Goal: Check status: Check status

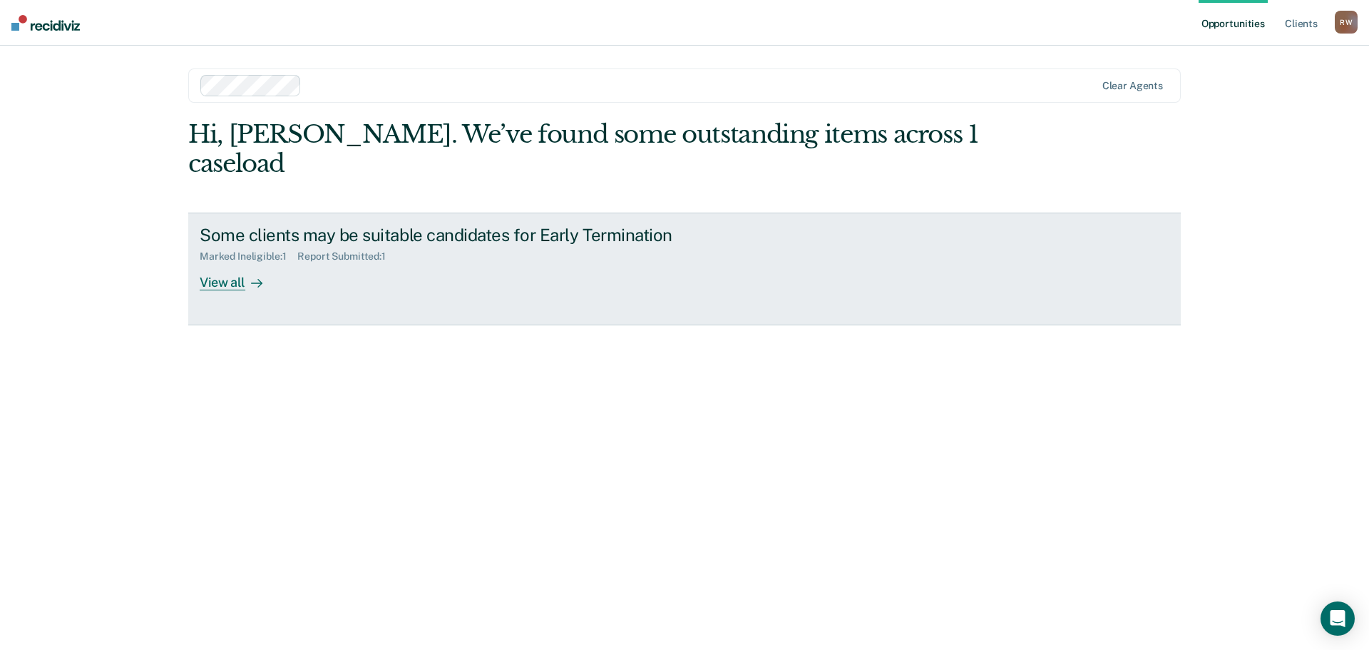
click at [725, 225] on div "Some clients may be suitable candidates for Early Termination Marked Ineligible…" at bounding box center [467, 258] width 535 height 66
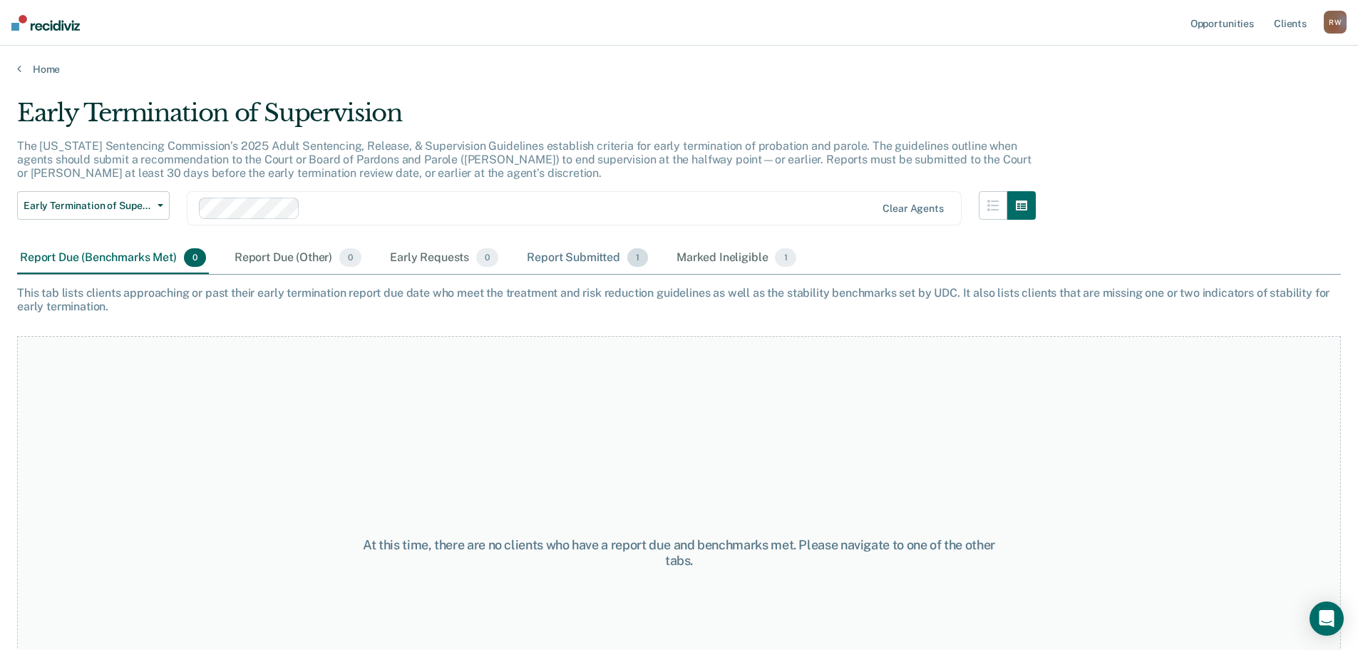
click at [533, 257] on div "Report Submitted 1" at bounding box center [587, 257] width 127 height 31
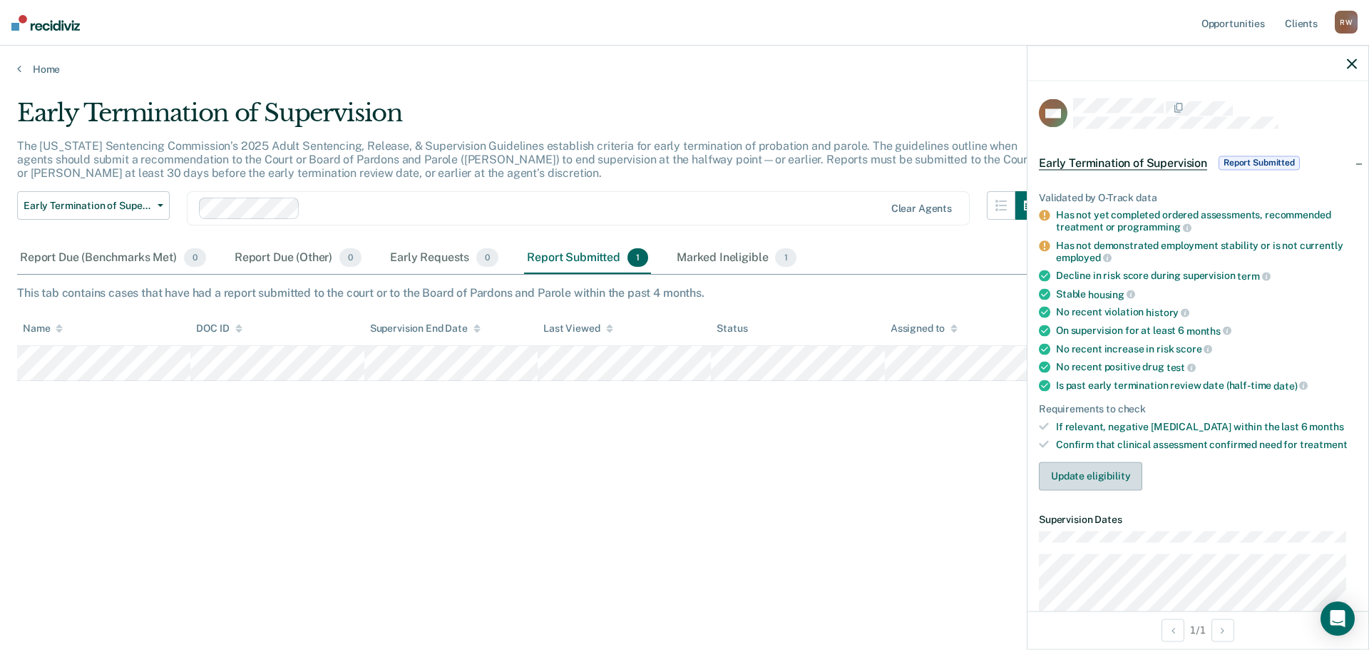
click at [1104, 476] on button "Update eligibility" at bounding box center [1090, 475] width 103 height 29
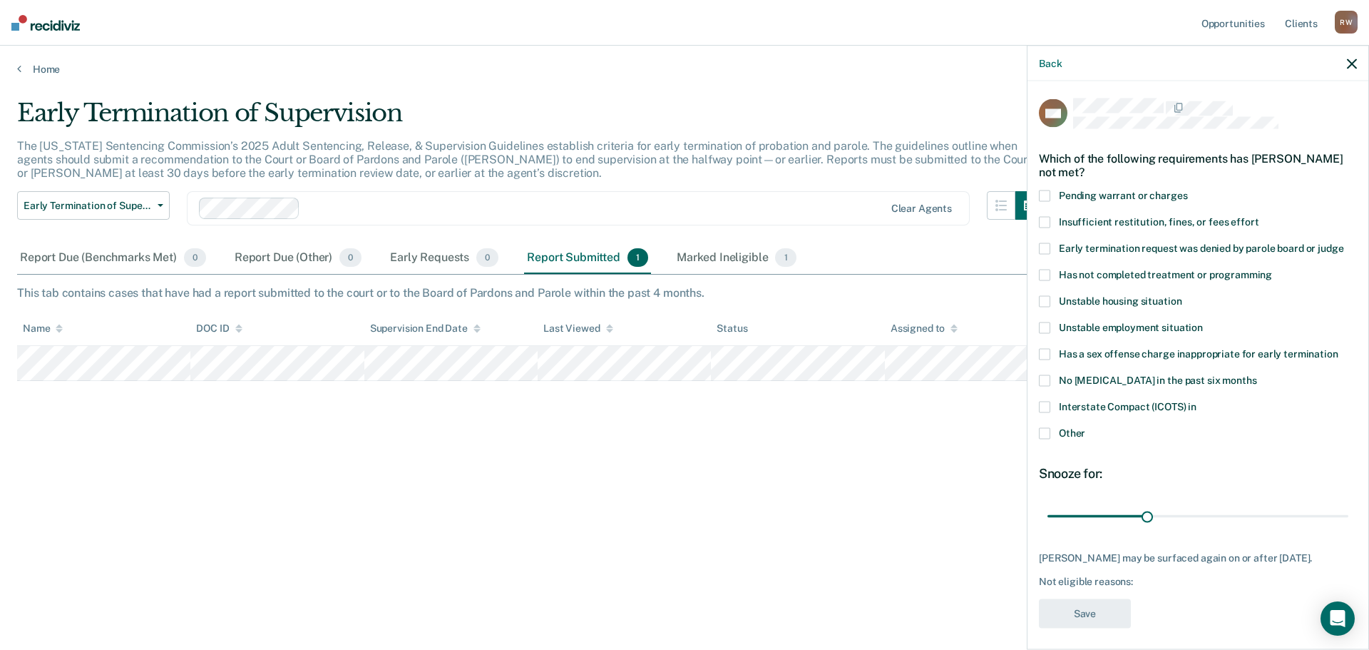
click at [1348, 55] on div "Back" at bounding box center [1197, 64] width 341 height 36
click at [1348, 62] on icon "button" at bounding box center [1352, 63] width 10 height 10
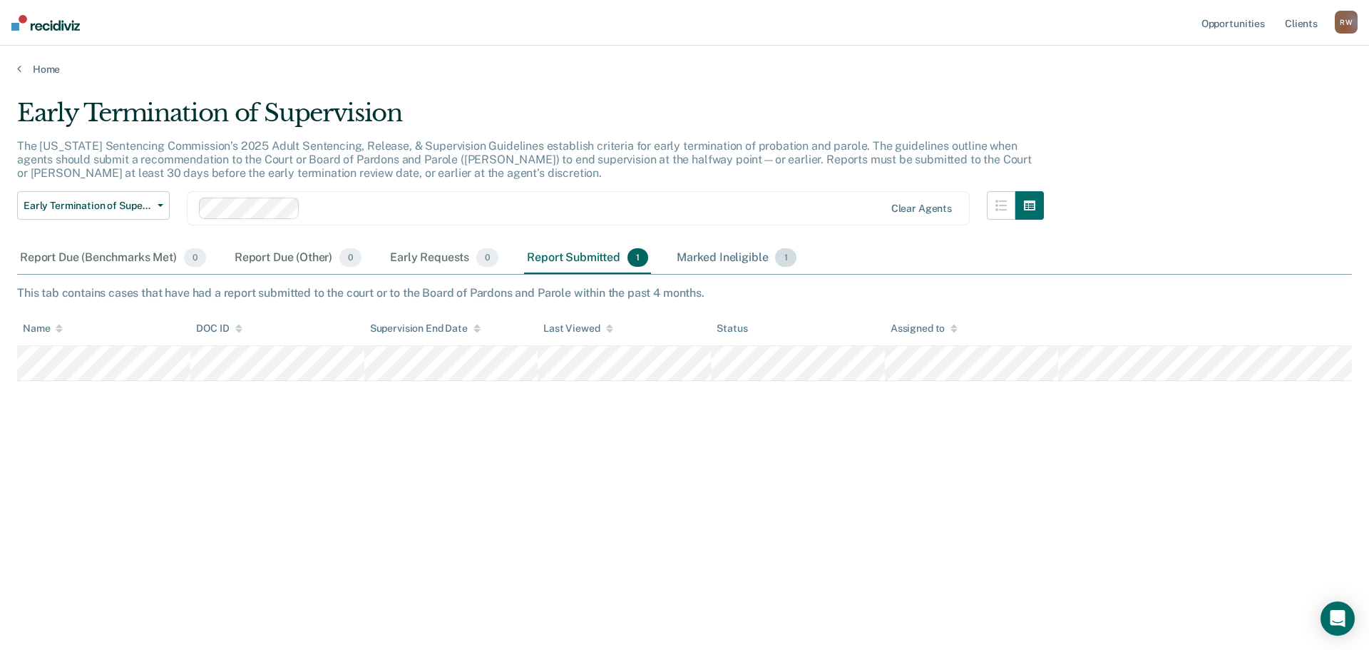
click at [707, 257] on div "Marked Ineligible 1" at bounding box center [736, 257] width 125 height 31
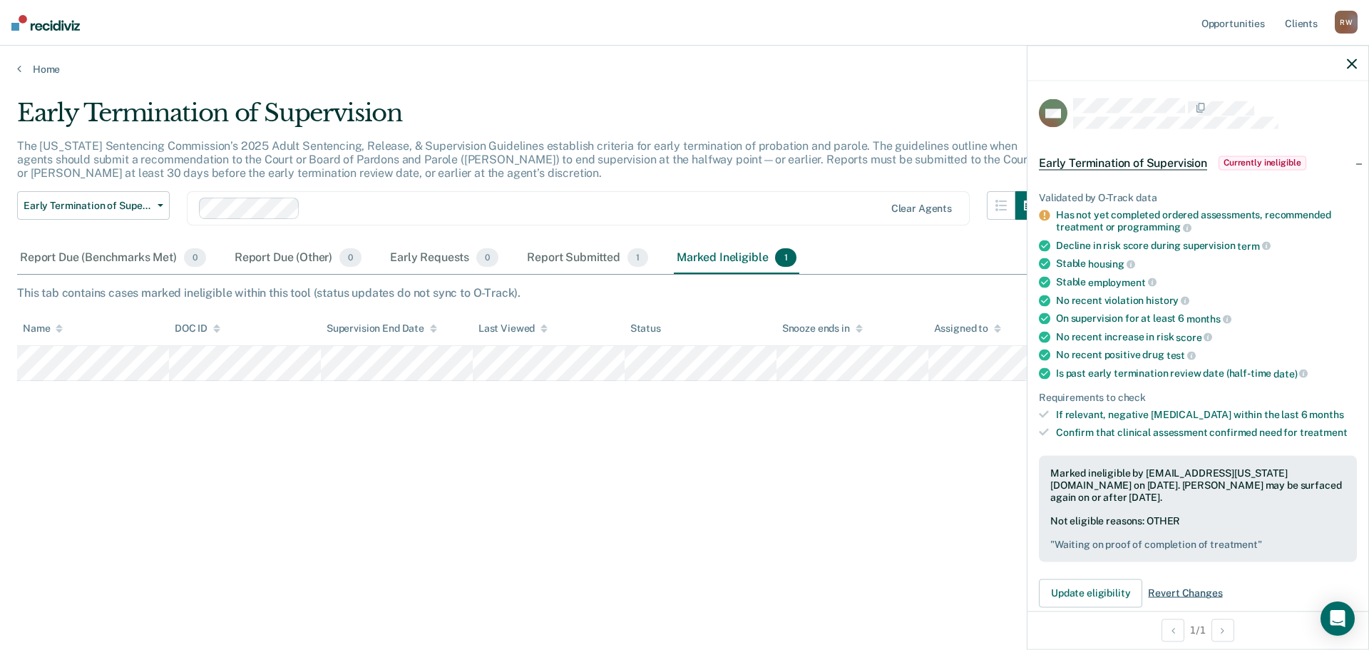
click at [1180, 594] on span "Revert Changes" at bounding box center [1185, 593] width 74 height 12
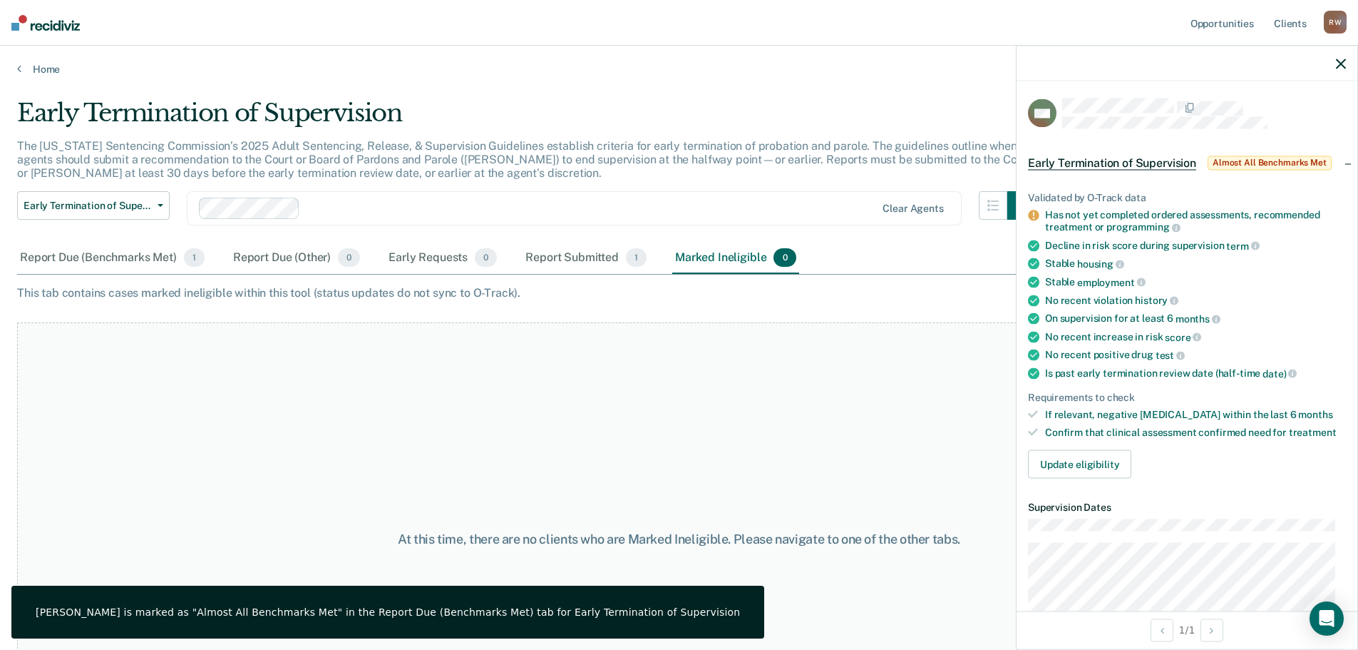
click at [1340, 58] on icon "button" at bounding box center [1341, 63] width 10 height 10
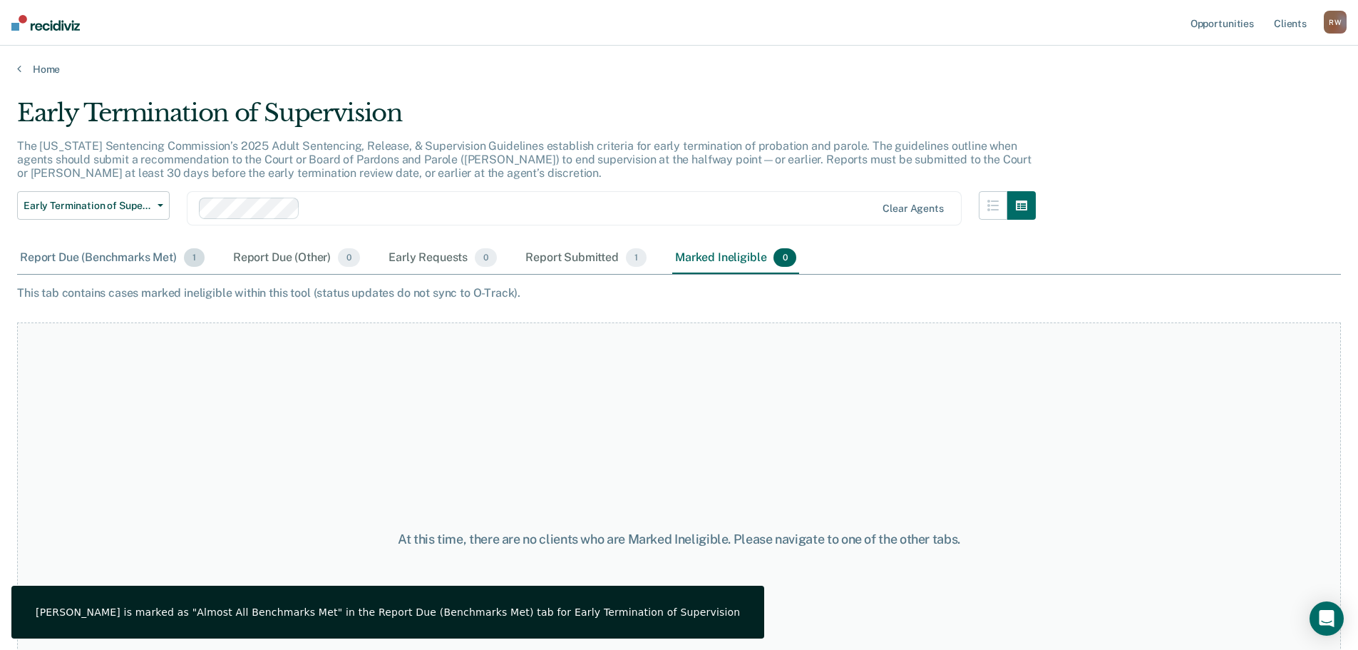
click at [95, 255] on div "Report Due (Benchmarks Met) 1" at bounding box center [112, 257] width 190 height 31
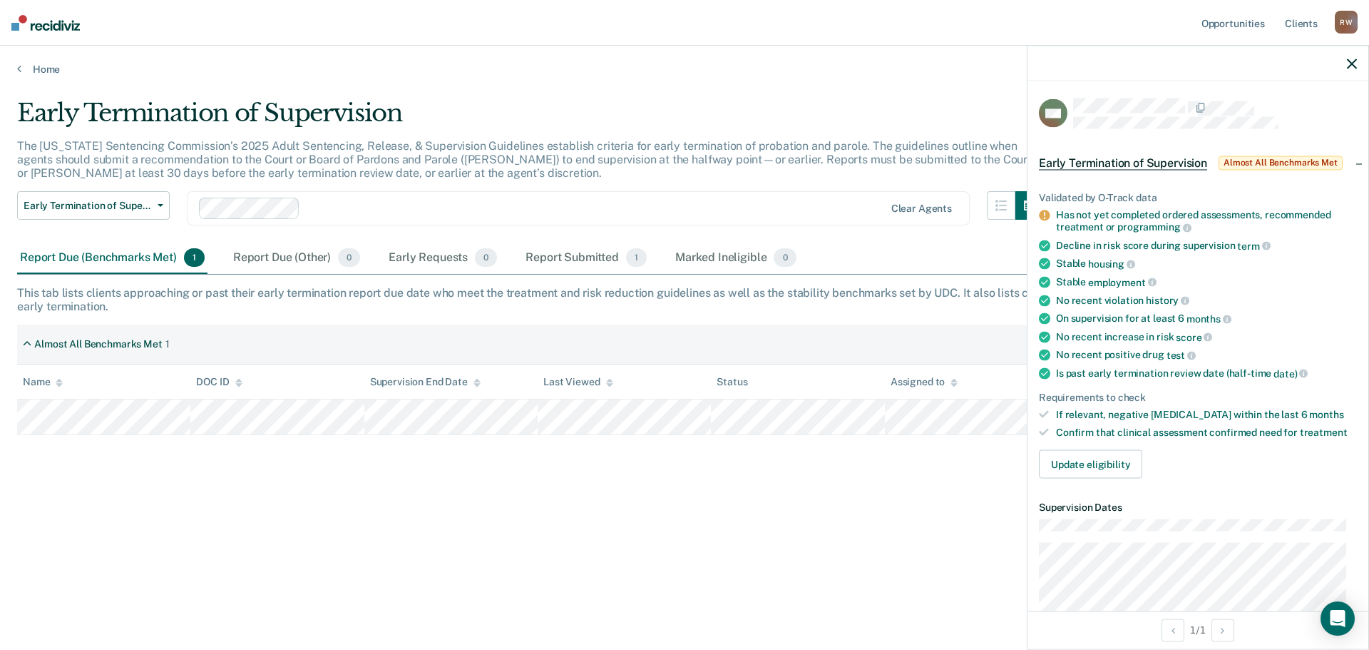
click at [1350, 65] on icon "button" at bounding box center [1352, 63] width 10 height 10
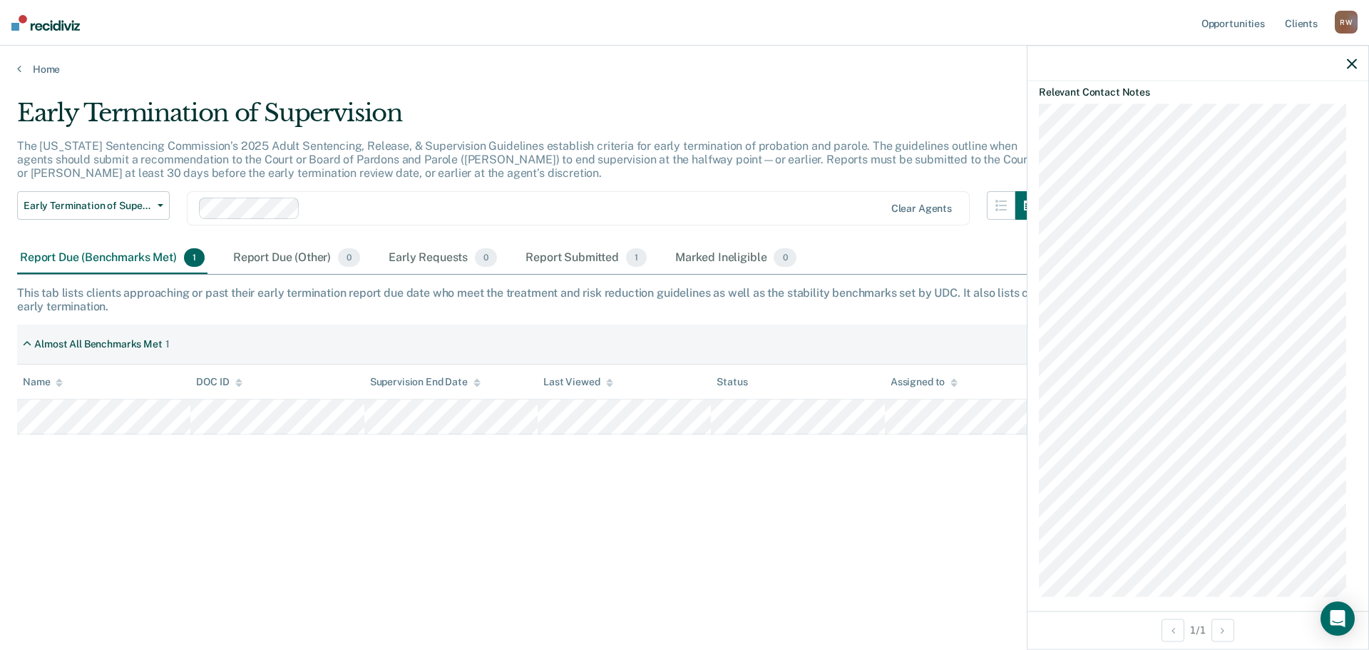
scroll to position [762, 0]
click at [1338, 617] on icon "Open Intercom Messenger" at bounding box center [1337, 618] width 16 height 19
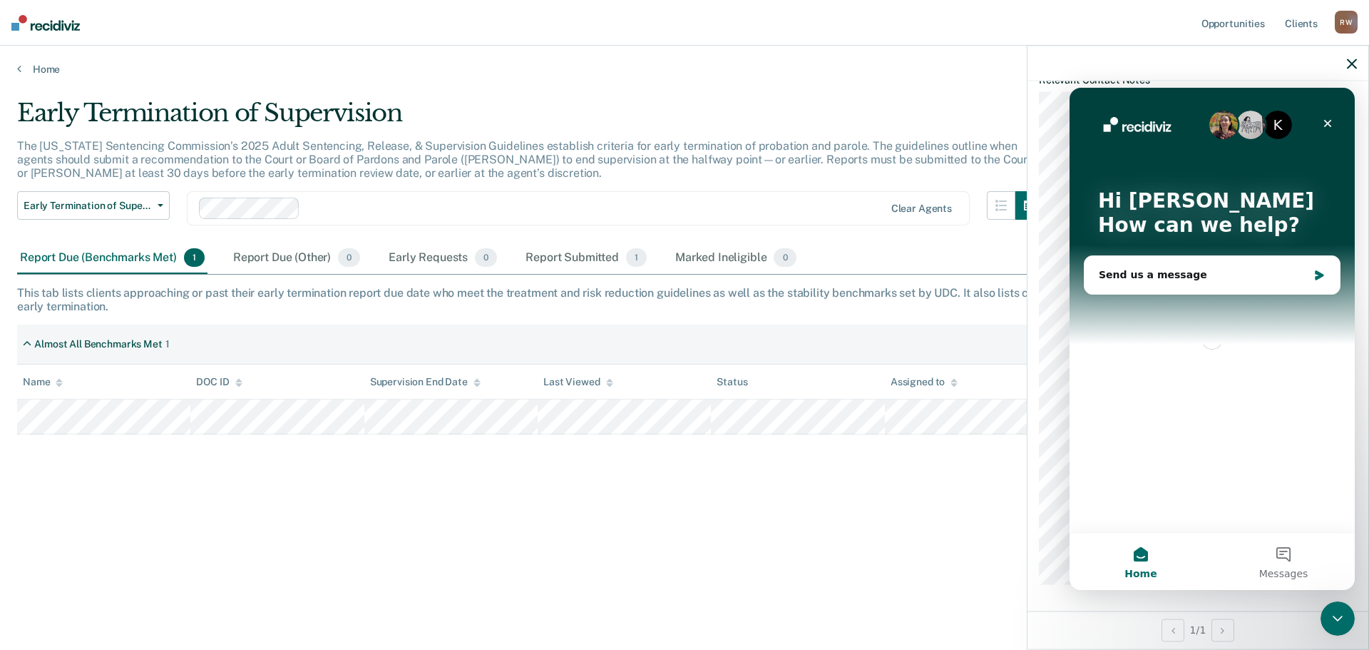
scroll to position [0, 0]
click at [1328, 121] on icon "Close" at bounding box center [1327, 123] width 11 height 11
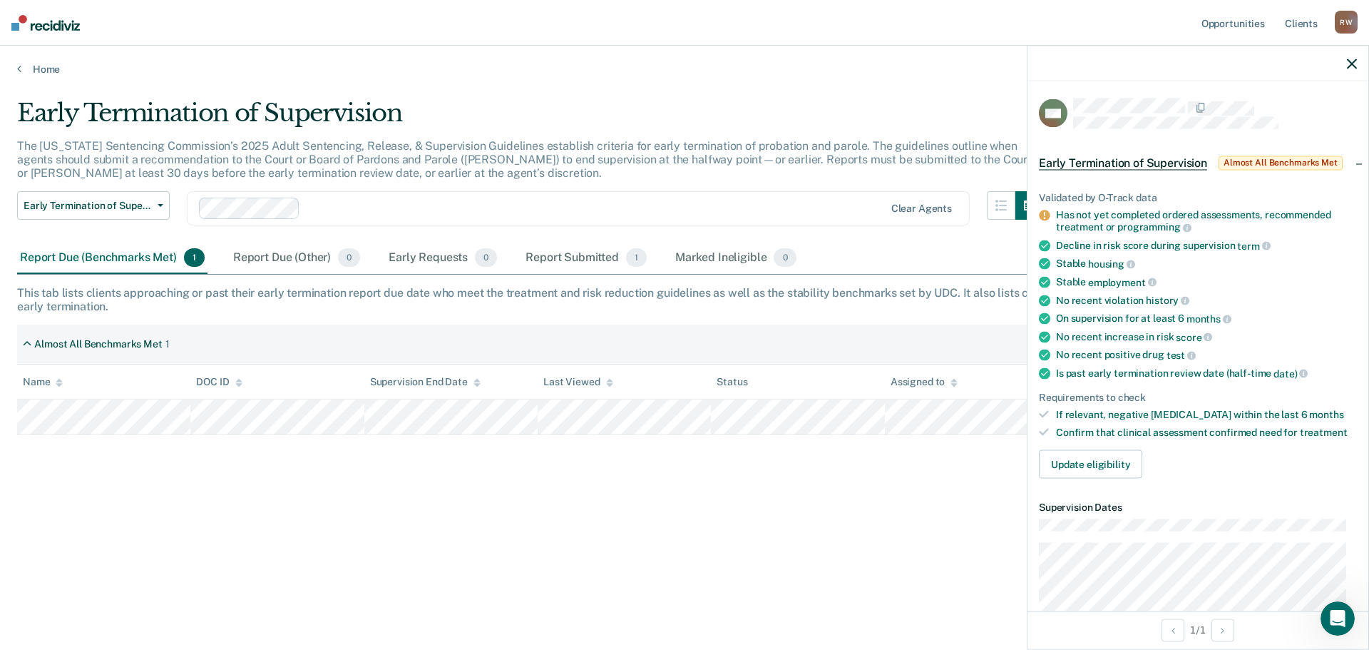
click at [1352, 68] on icon "button" at bounding box center [1352, 63] width 10 height 10
